Goal: Information Seeking & Learning: Check status

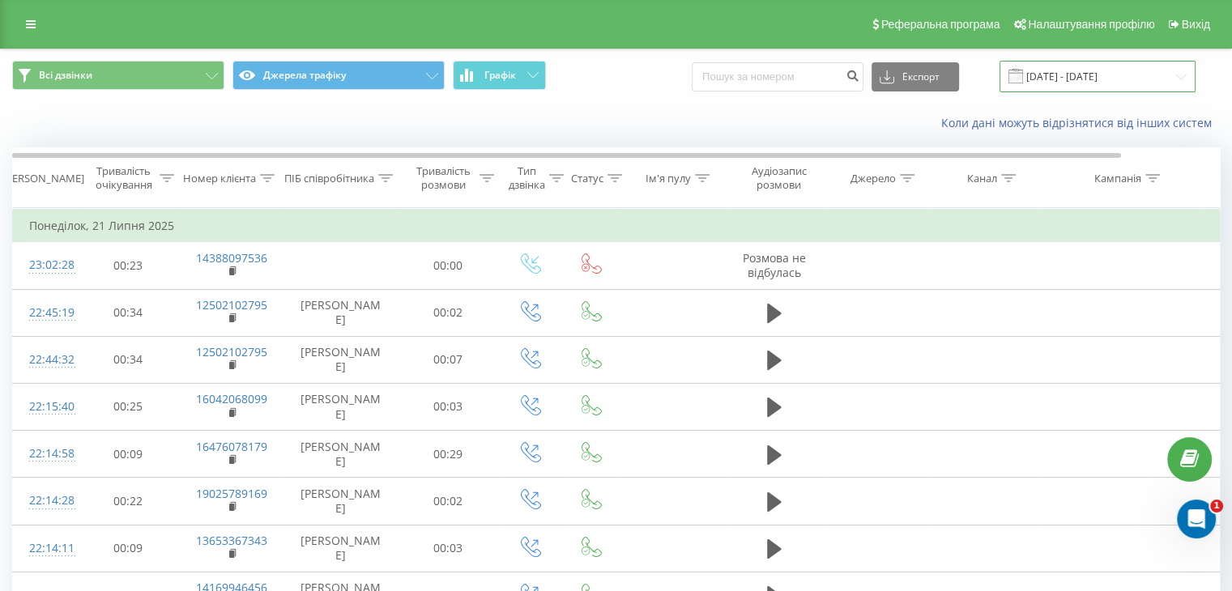
click at [1068, 75] on input "[DATE] - [DATE]" at bounding box center [1098, 77] width 196 height 32
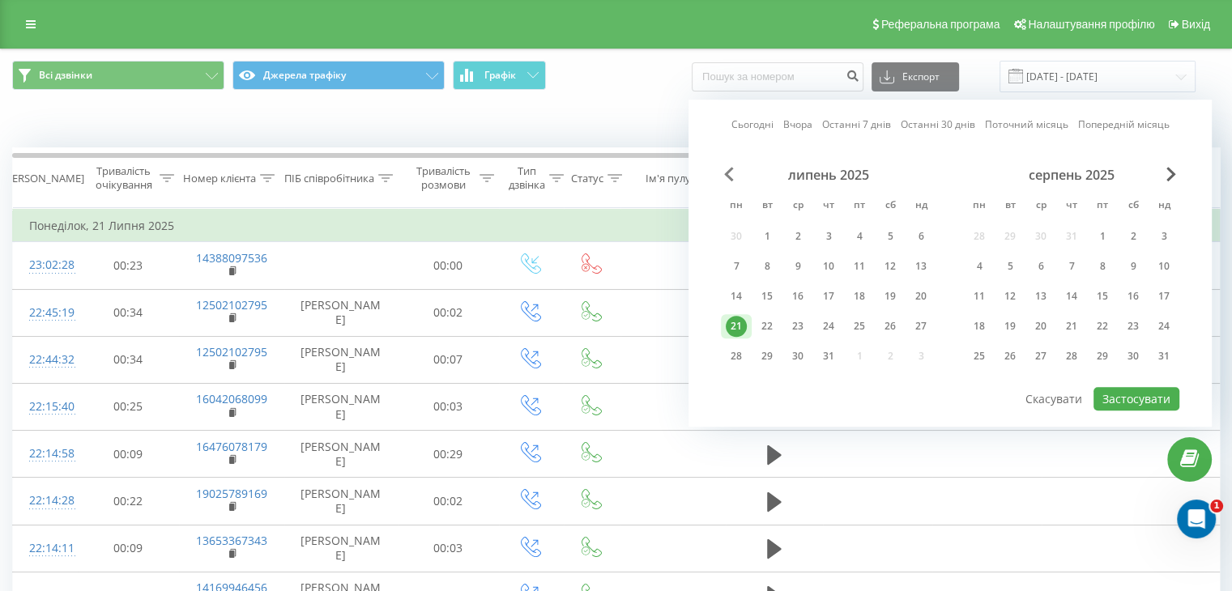
click at [727, 173] on span "Previous Month" at bounding box center [729, 174] width 10 height 15
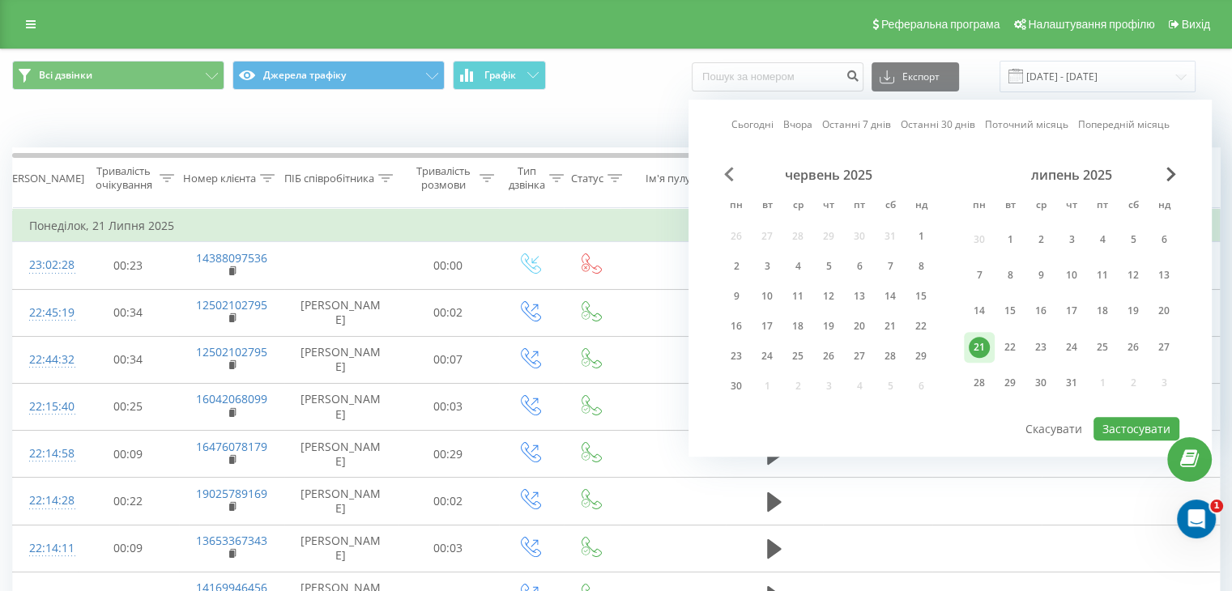
click at [727, 173] on span "Previous Month" at bounding box center [729, 174] width 10 height 15
click at [721, 170] on div "травень 2025" at bounding box center [828, 175] width 215 height 16
click at [725, 173] on span "Previous Month" at bounding box center [729, 174] width 10 height 15
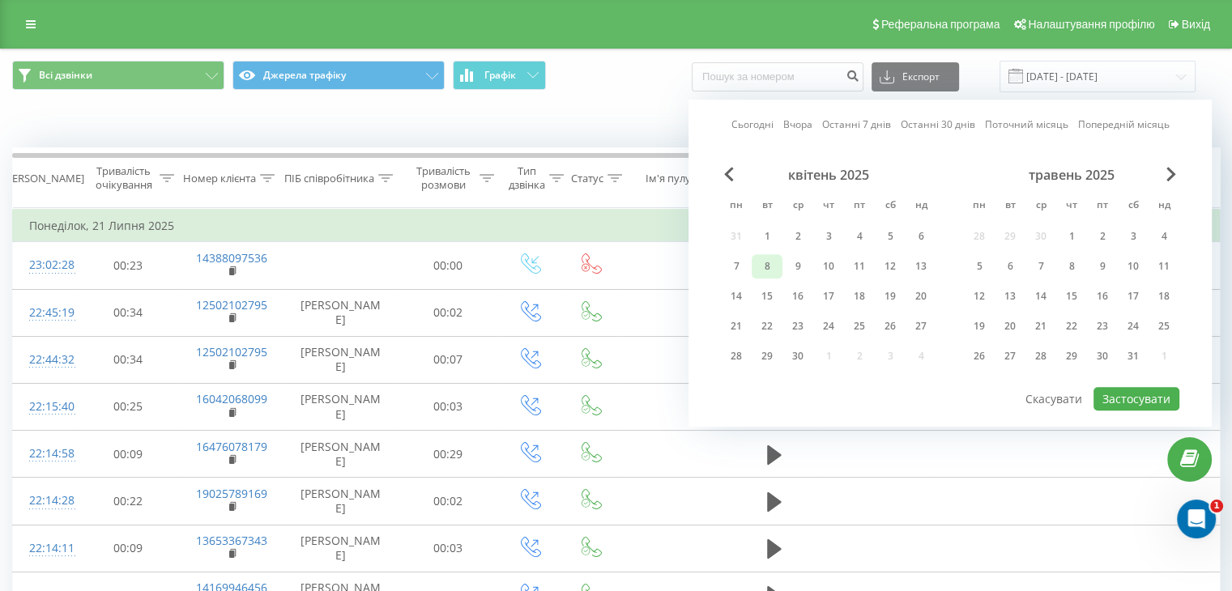
drag, startPoint x: 766, startPoint y: 232, endPoint x: 770, endPoint y: 264, distance: 32.7
click at [766, 231] on div "1" at bounding box center [767, 236] width 21 height 21
click at [800, 355] on div "30" at bounding box center [797, 356] width 21 height 21
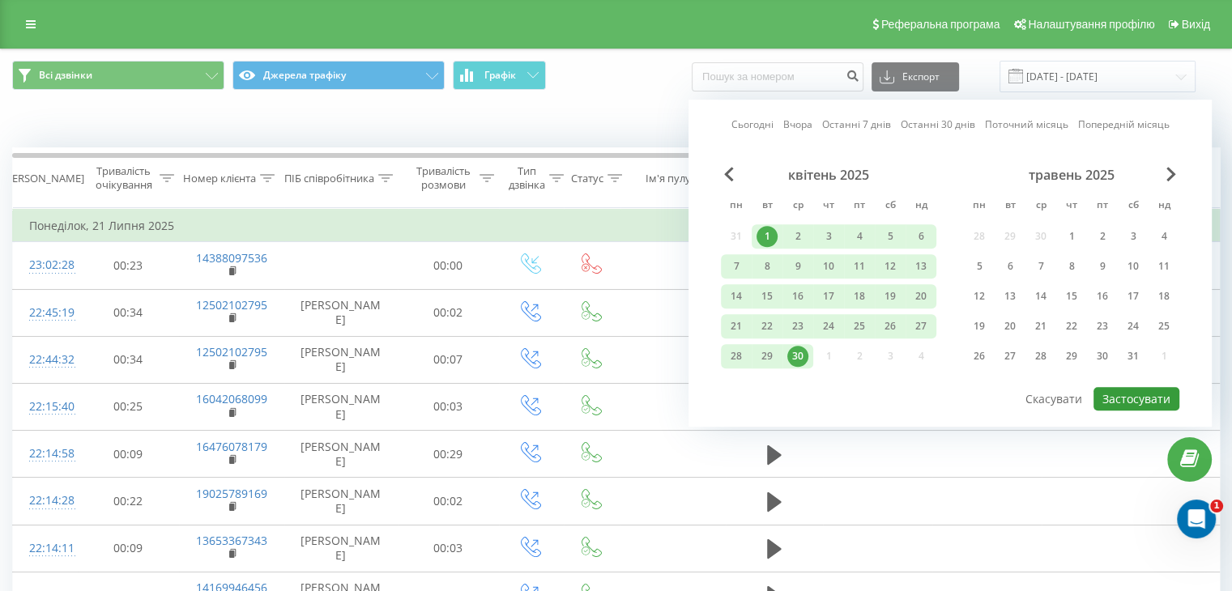
click at [1136, 387] on button "Застосувати" at bounding box center [1136, 398] width 86 height 23
type input "[DATE] - [DATE]"
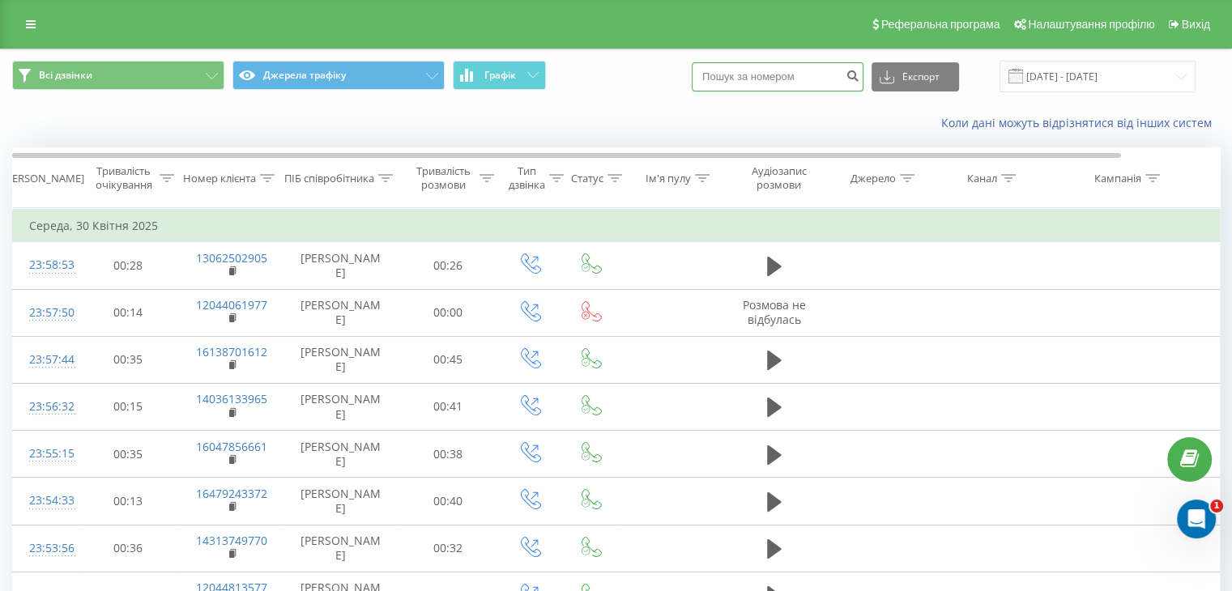
click at [786, 79] on input at bounding box center [778, 76] width 172 height 29
paste input "61415521051"
type input "61415521051"
click at [823, 79] on input "61415521051" at bounding box center [778, 76] width 172 height 29
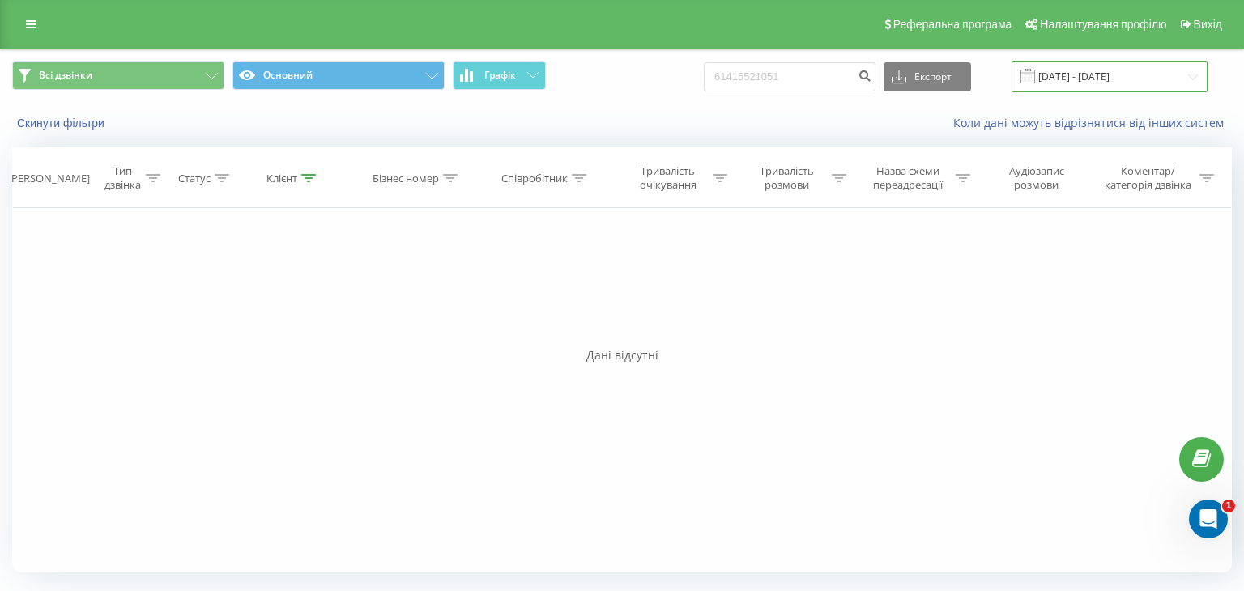
click at [1065, 69] on input "21.06.2025 - 21.09.2025" at bounding box center [1110, 77] width 196 height 32
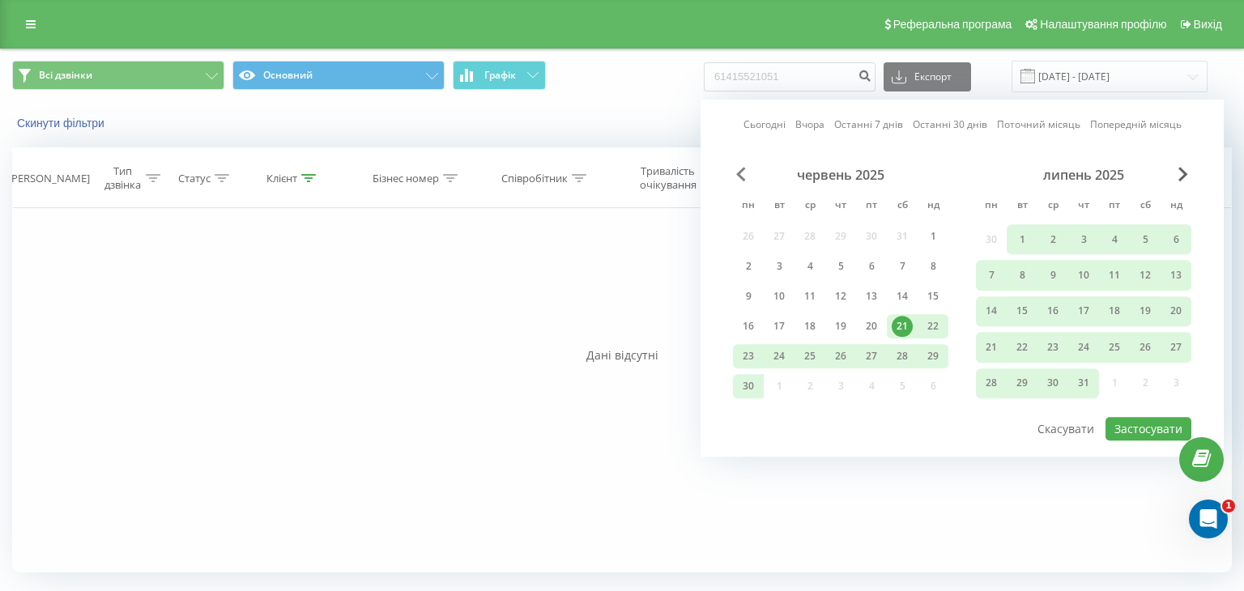
click at [736, 167] on span "Previous Month" at bounding box center [741, 174] width 10 height 15
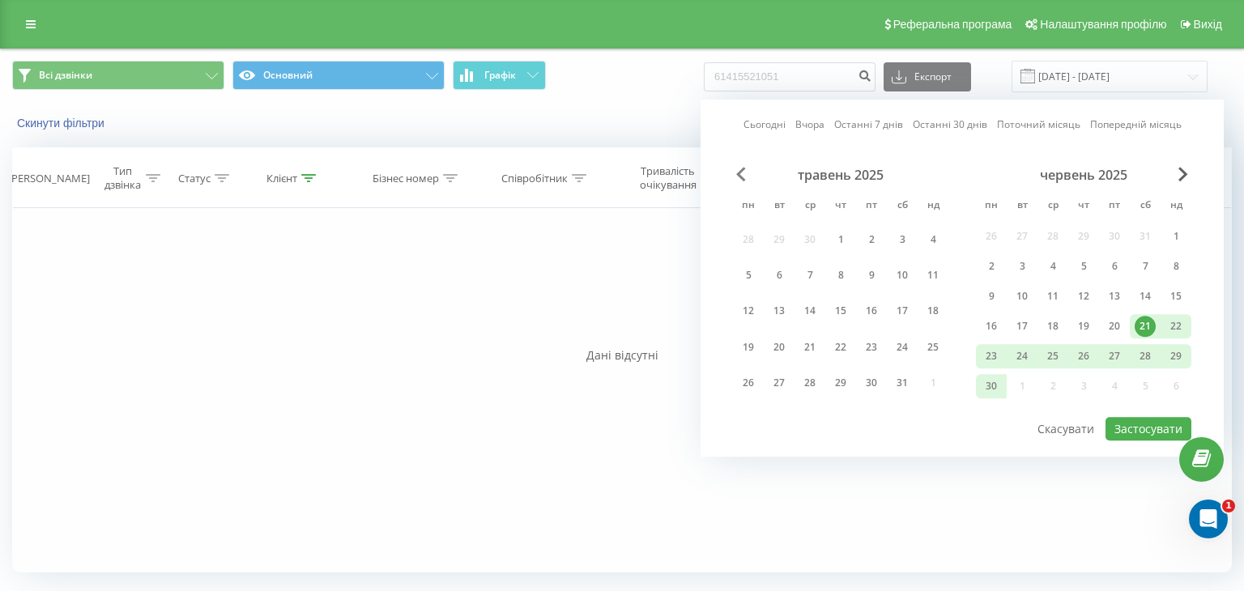
click at [738, 170] on span "Previous Month" at bounding box center [741, 174] width 10 height 15
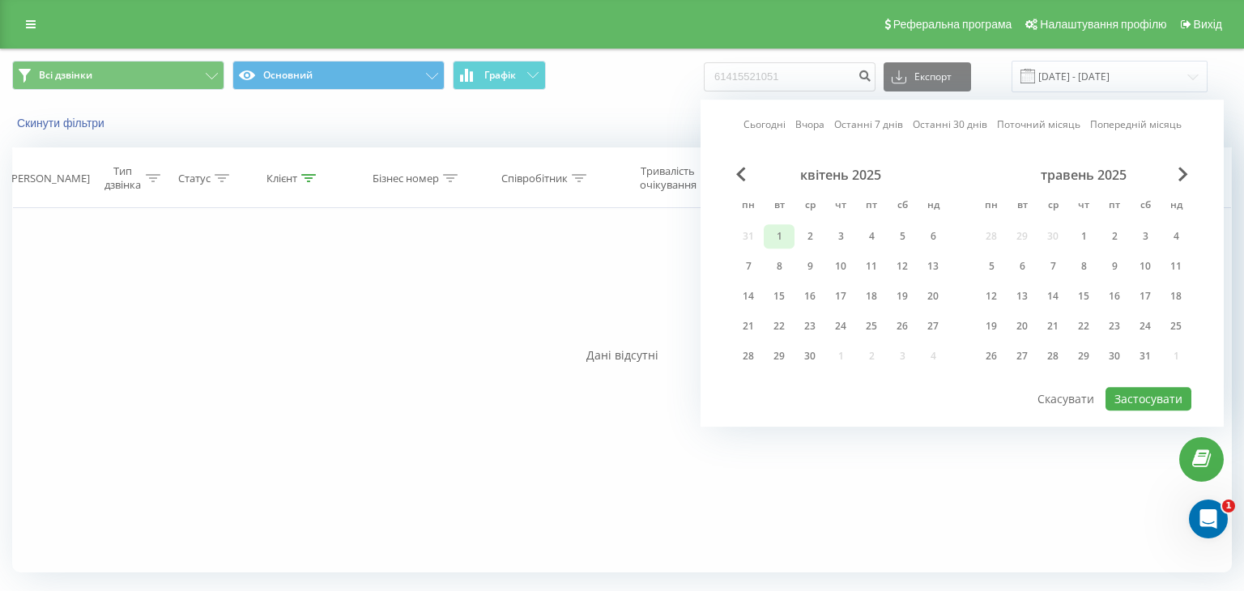
click at [769, 237] on div "1" at bounding box center [779, 236] width 21 height 21
click at [803, 352] on div "30" at bounding box center [809, 356] width 21 height 21
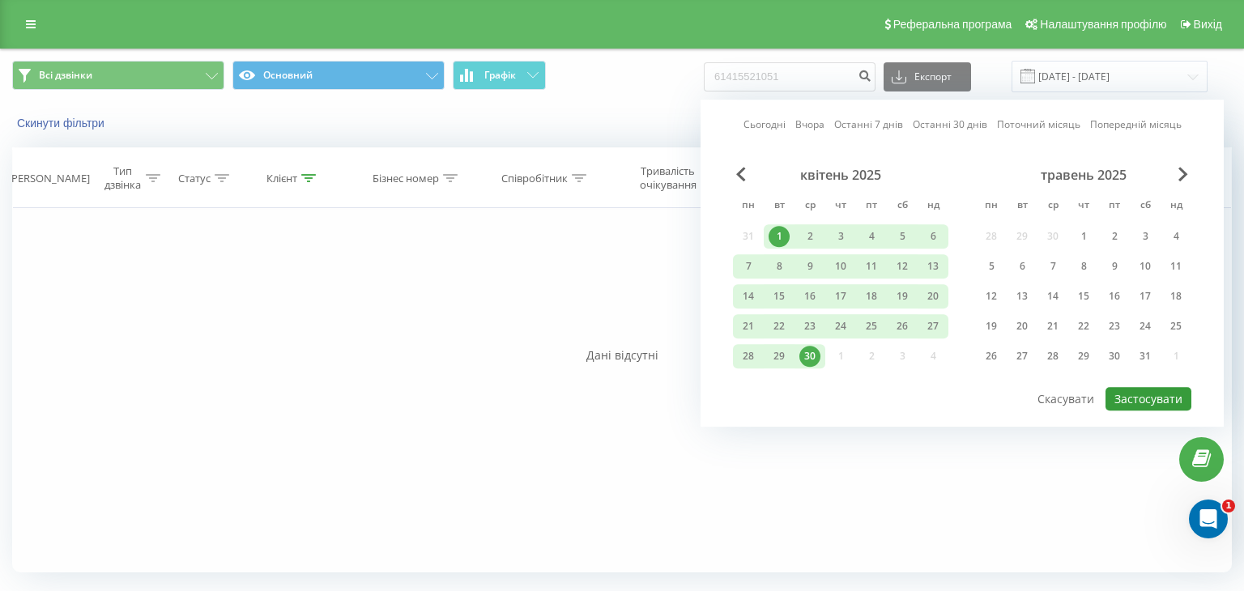
click at [1135, 399] on button "Застосувати" at bounding box center [1149, 398] width 86 height 23
type input "[DATE] - [DATE]"
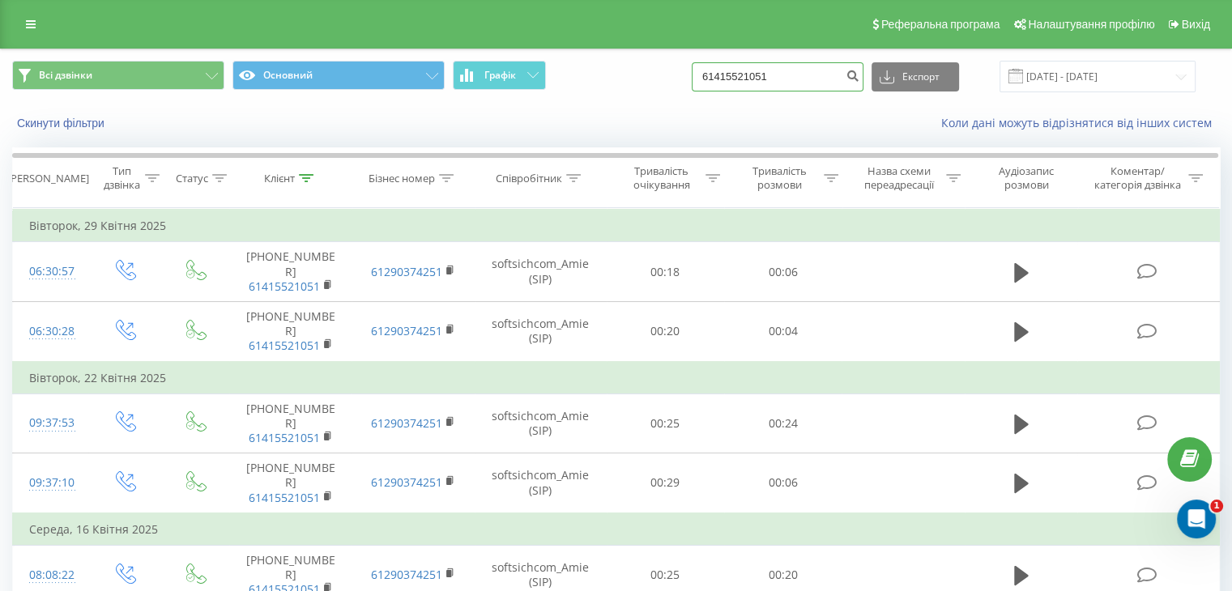
click at [743, 68] on input "61415521051" at bounding box center [778, 76] width 172 height 29
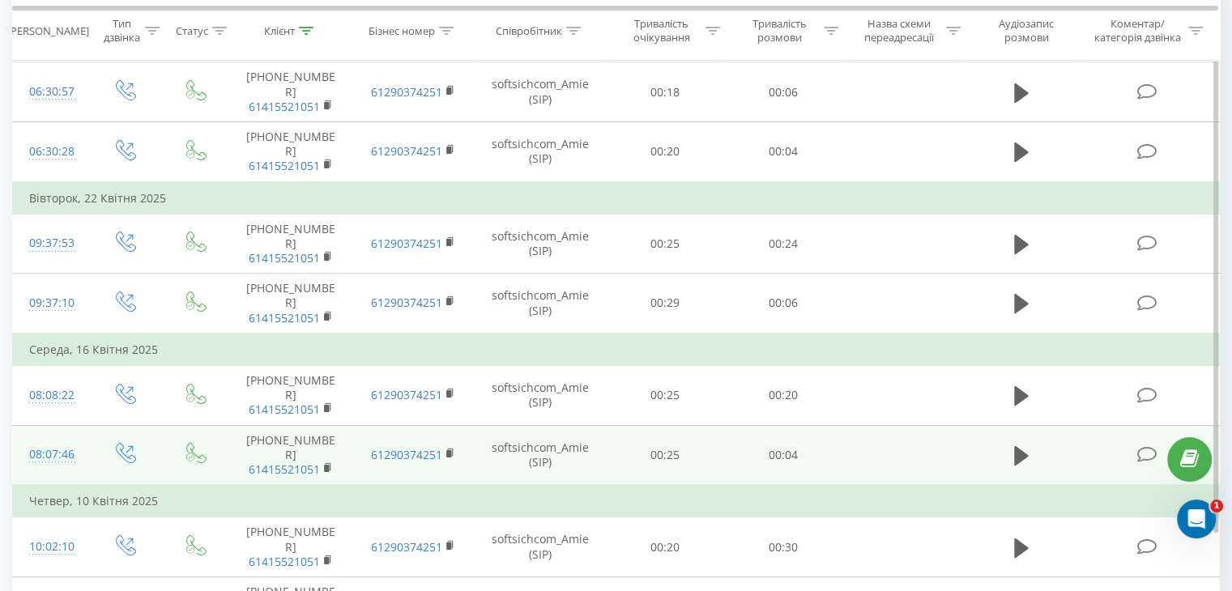
scroll to position [184, 0]
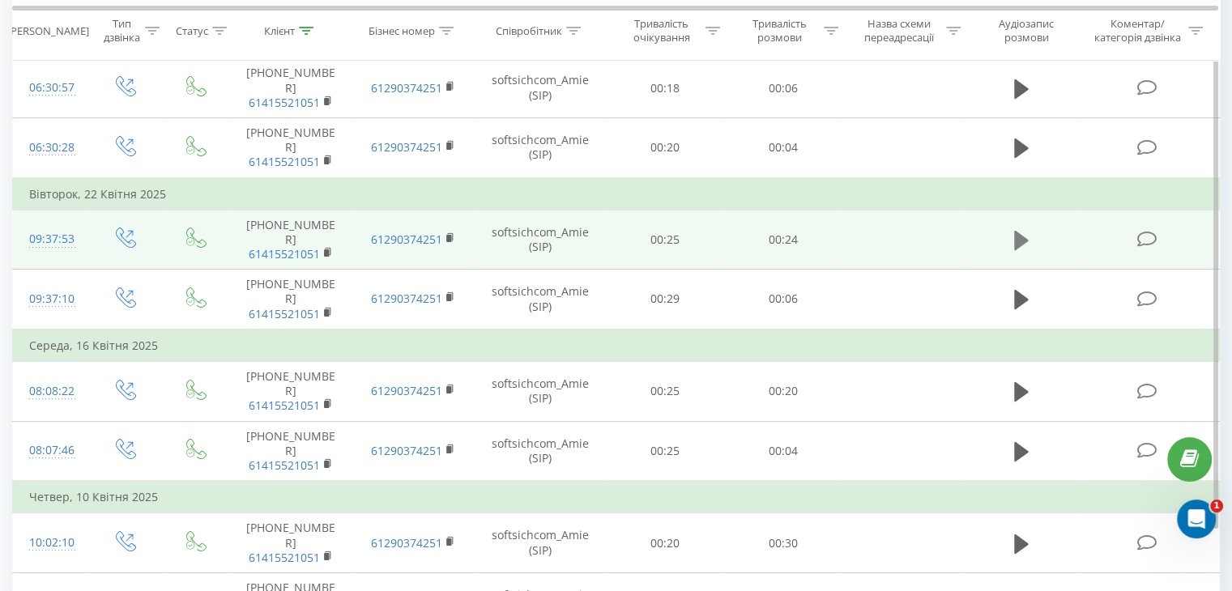
click at [1021, 229] on icon at bounding box center [1021, 240] width 15 height 23
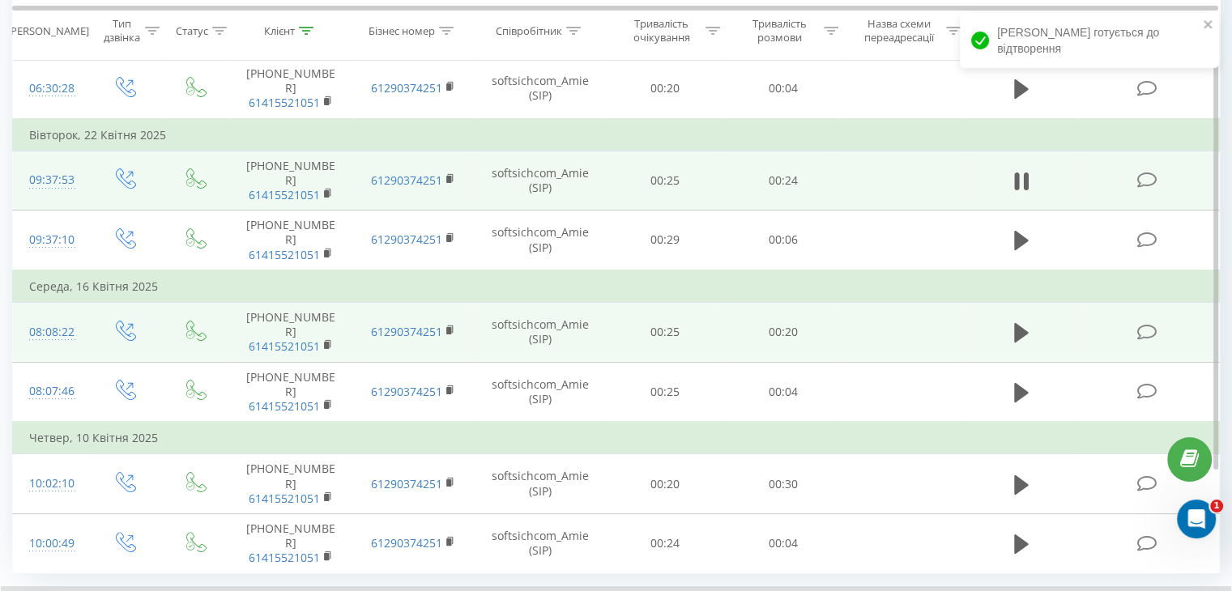
scroll to position [246, 0]
